Goal: Navigation & Orientation: Find specific page/section

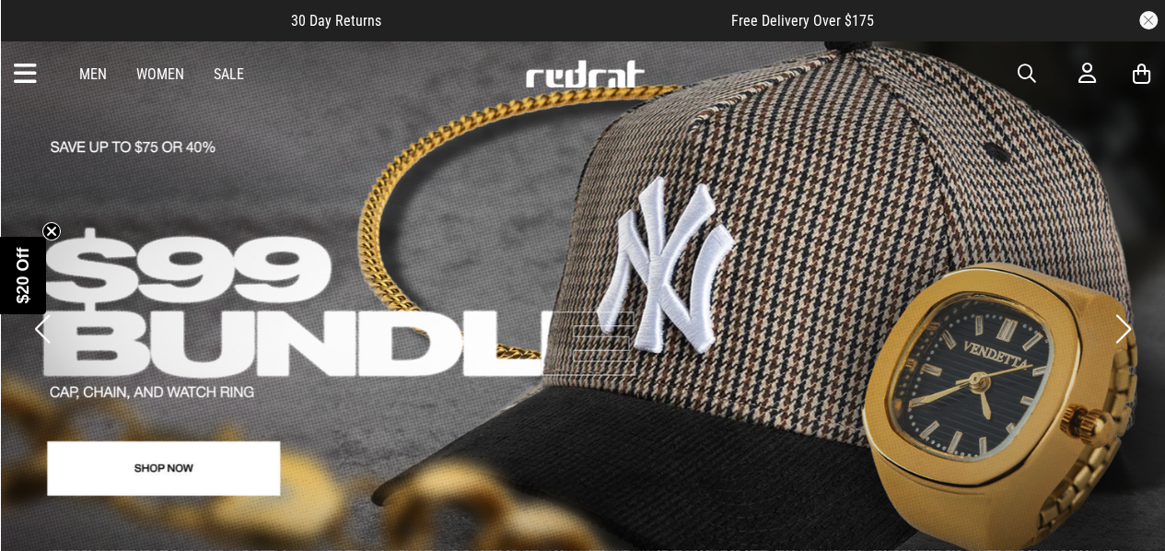
click at [53, 229] on icon "Close teaser" at bounding box center [51, 230] width 7 height 7
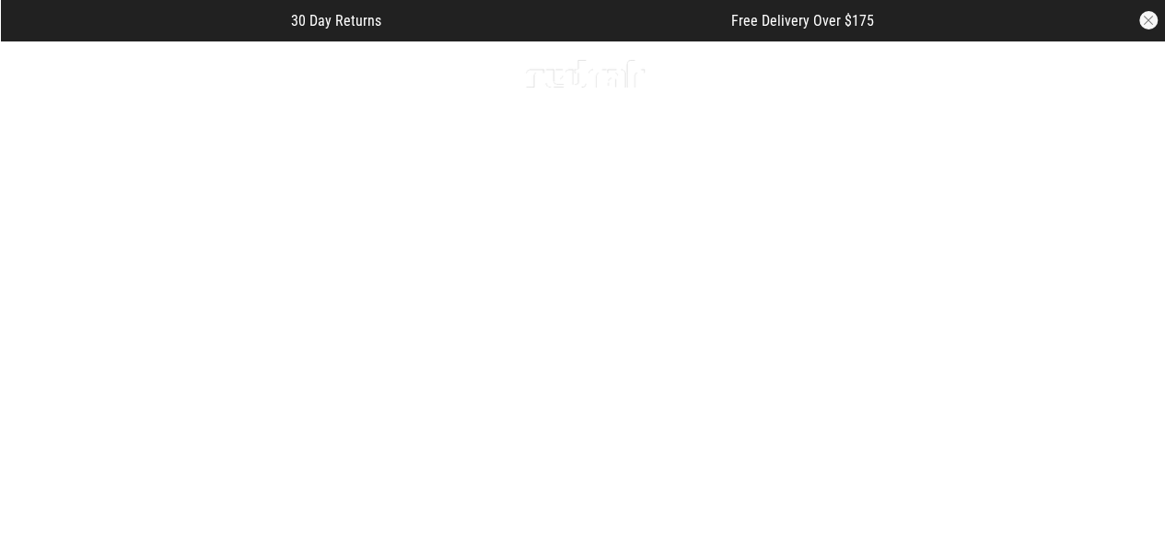
click at [47, 319] on button "Previous slide" at bounding box center [41, 328] width 25 height 41
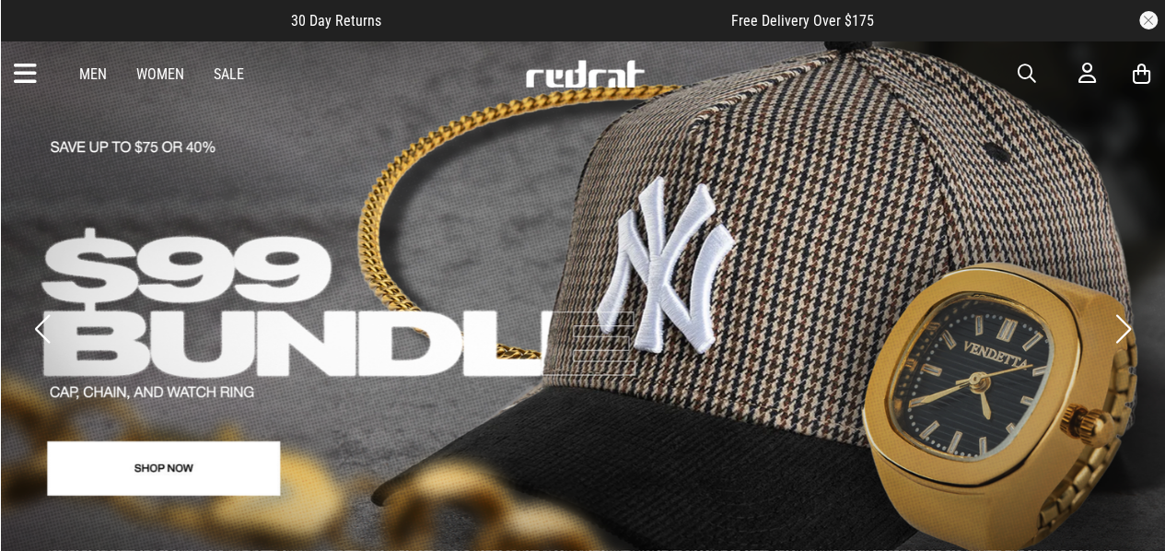
click at [47, 319] on button "Previous slide" at bounding box center [41, 328] width 25 height 41
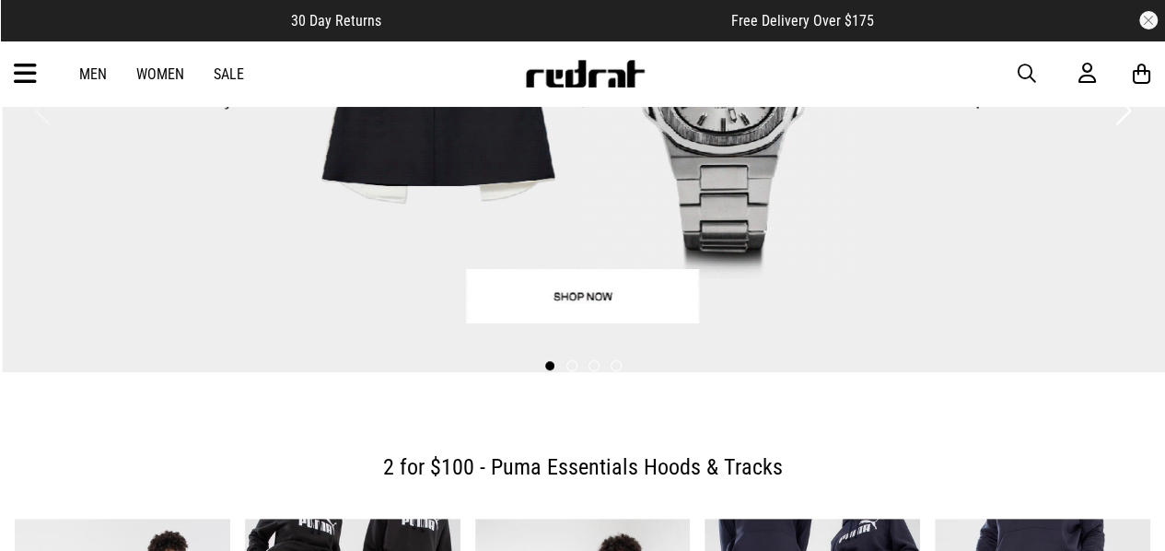
scroll to position [218, 0]
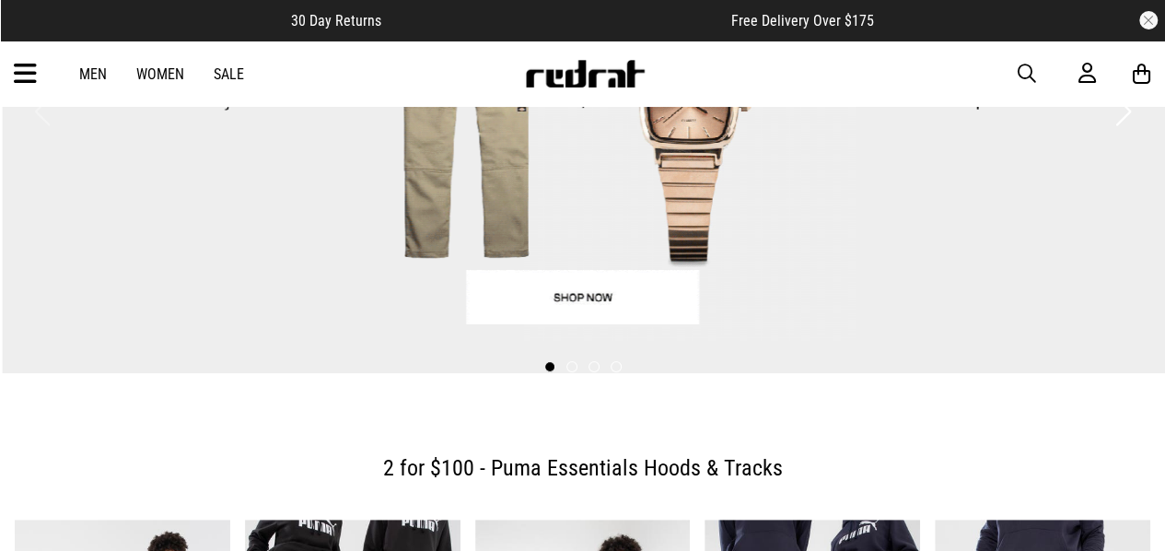
click at [617, 355] on div at bounding box center [582, 368] width 1165 height 26
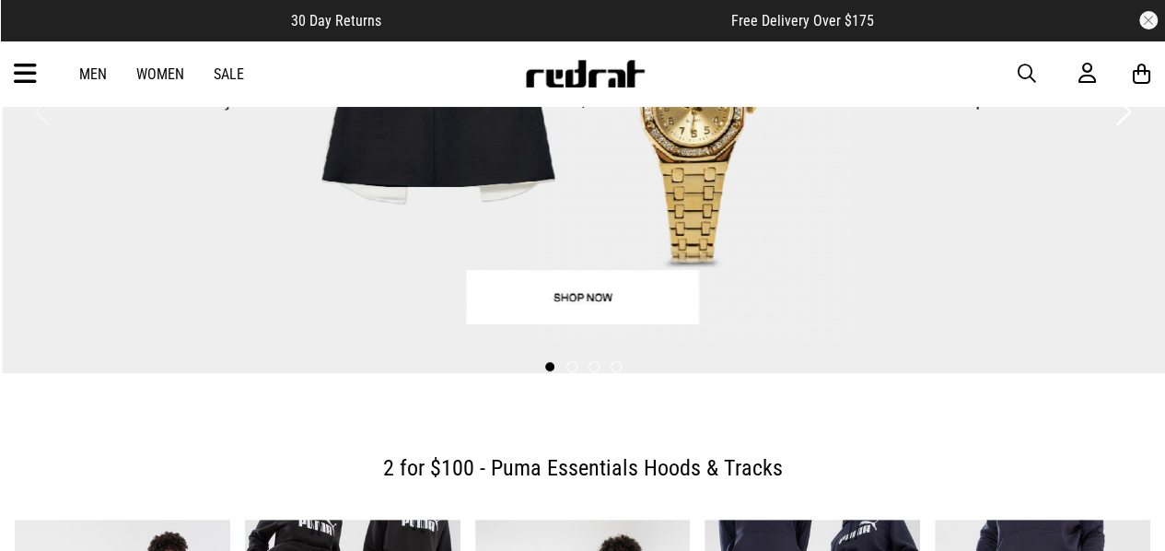
click at [617, 355] on div at bounding box center [582, 368] width 1165 height 26
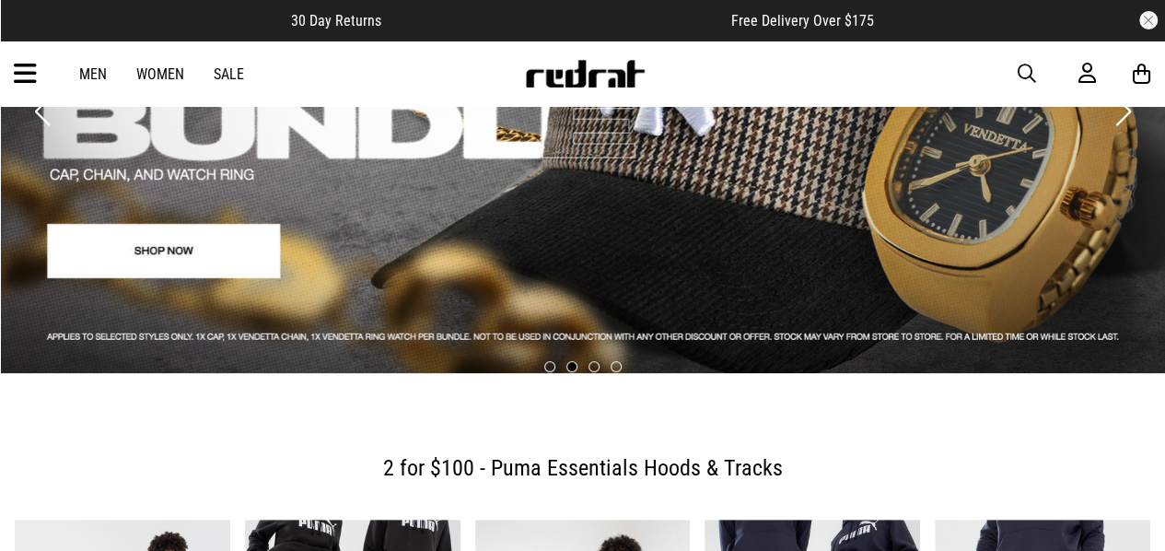
click at [613, 361] on span at bounding box center [615, 366] width 11 height 11
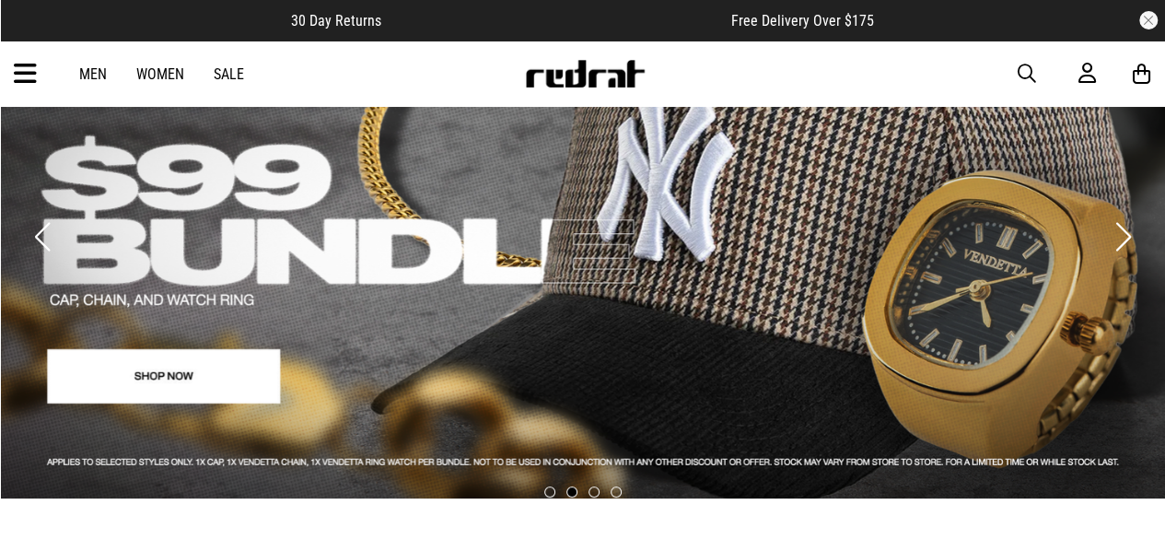
scroll to position [0, 0]
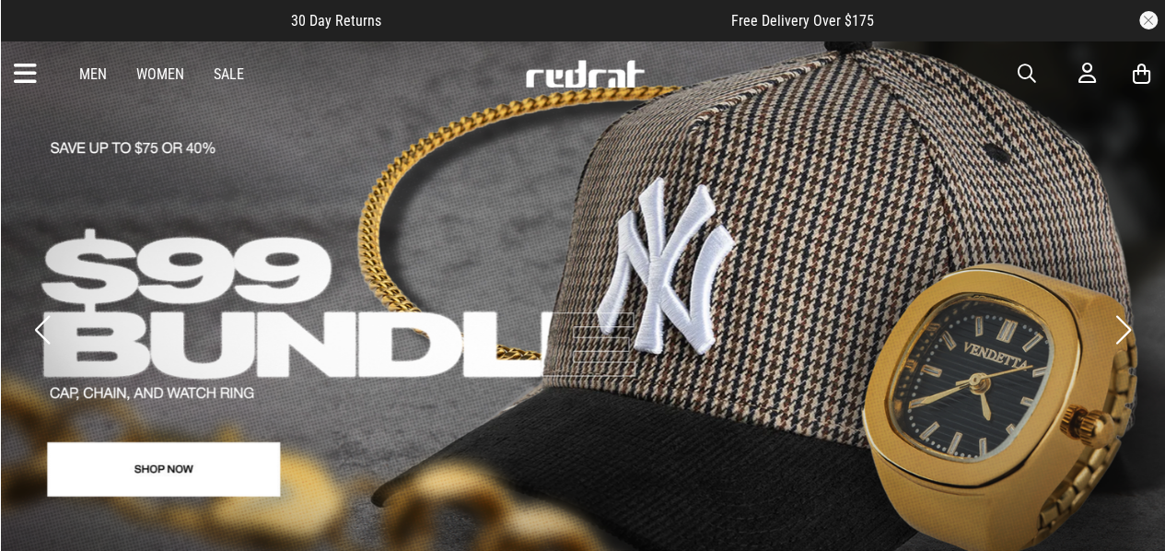
click at [1127, 309] on button "Next slide" at bounding box center [1122, 329] width 25 height 41
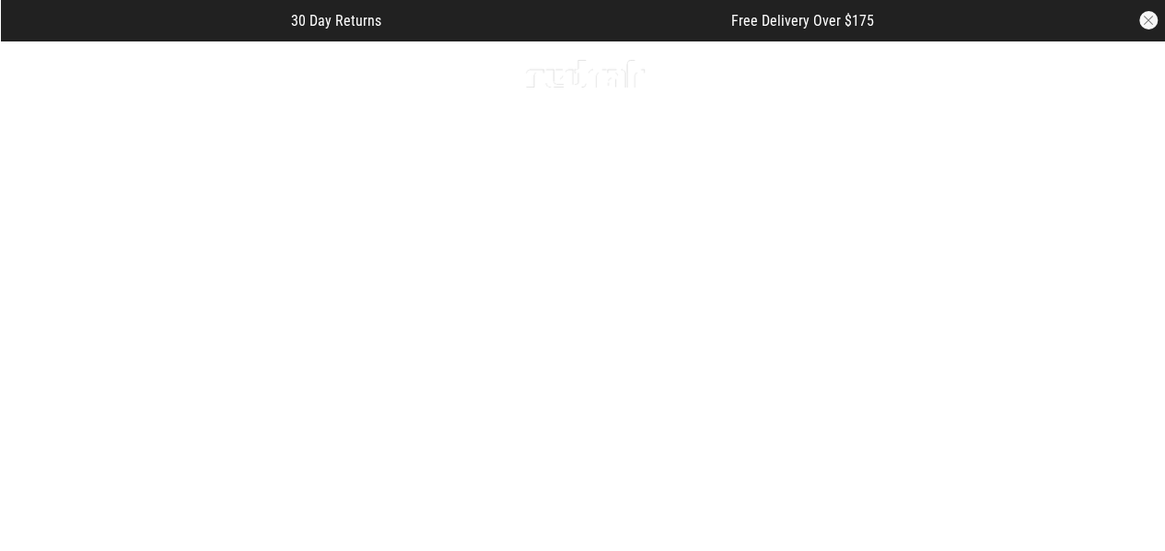
click at [1127, 309] on button "Next slide" at bounding box center [1122, 329] width 25 height 41
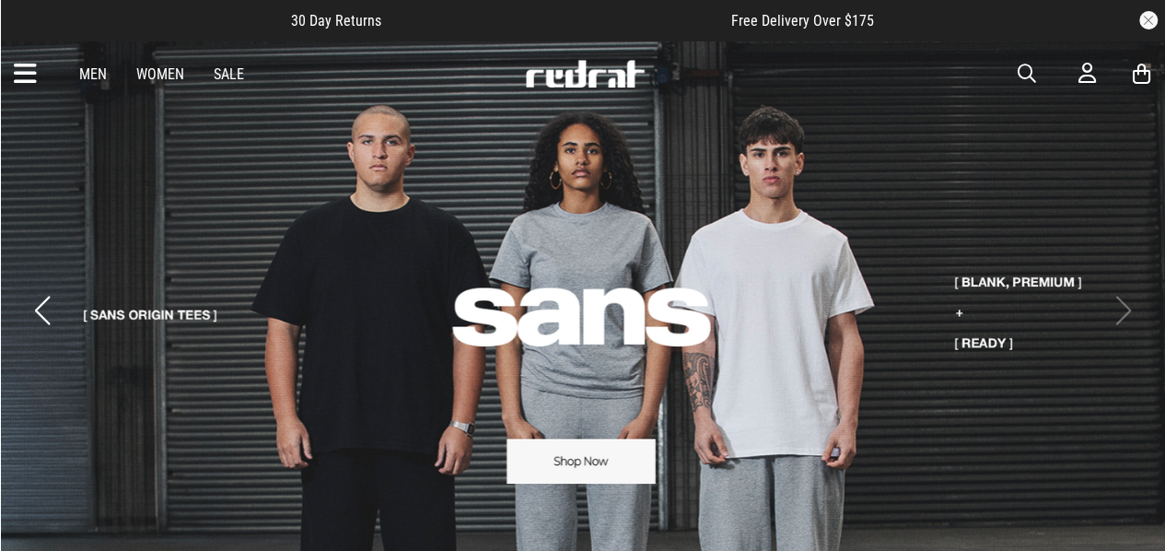
scroll to position [17, 0]
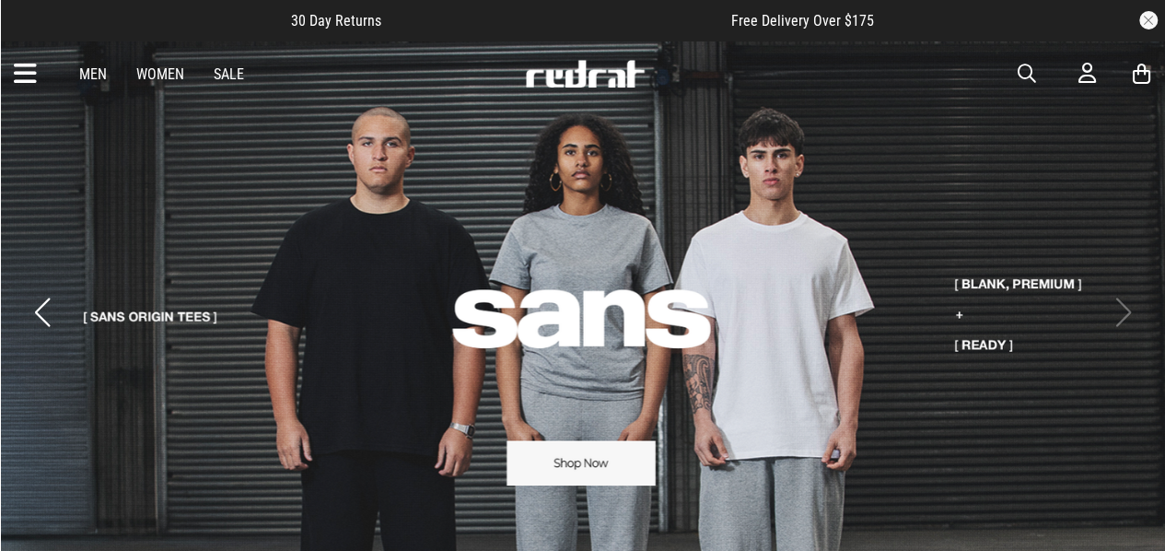
click at [637, 469] on link "4 / 4" at bounding box center [582, 297] width 1165 height 552
